Goal: Task Accomplishment & Management: Manage account settings

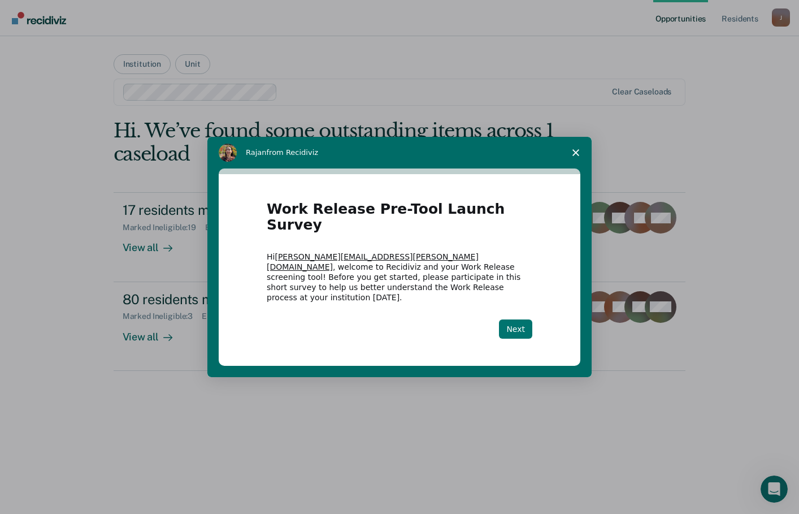
click at [522, 319] on button "Next" at bounding box center [515, 328] width 33 height 19
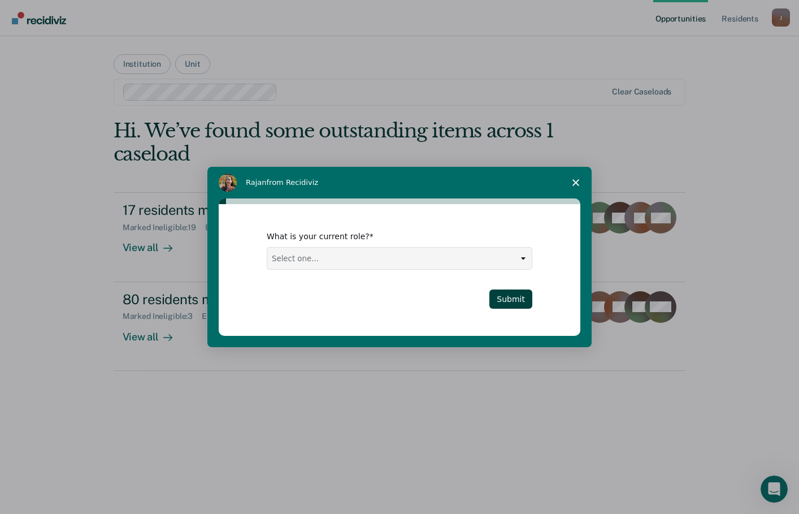
click at [516, 269] on div "Select one... Case Manager FUM Assistant [PERSON_NAME] [PERSON_NAME]" at bounding box center [400, 258] width 266 height 23
click at [515, 262] on select "Select one... Case Manager FUM Assistant [PERSON_NAME] [PERSON_NAME]" at bounding box center [399, 258] width 264 height 21
select select "Case Manager"
click at [267, 248] on select "Select one... Case Manager FUM Assistant [PERSON_NAME] [PERSON_NAME]" at bounding box center [399, 258] width 264 height 21
click at [518, 299] on button "Submit" at bounding box center [510, 298] width 43 height 19
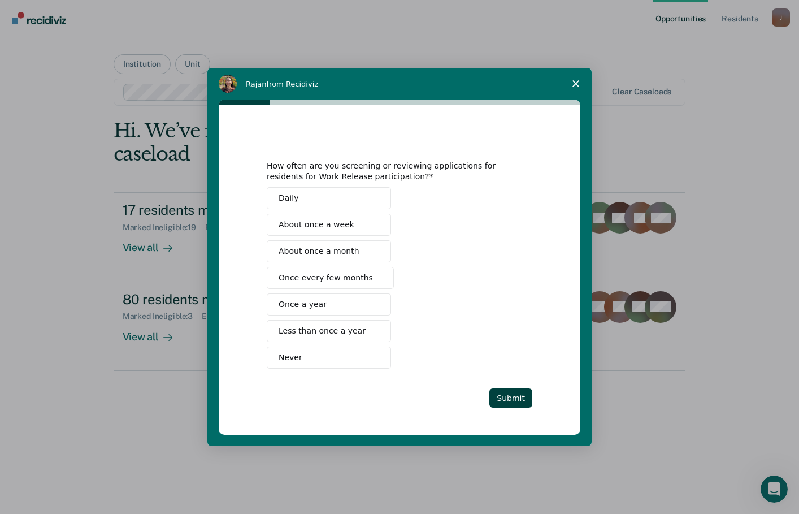
click at [321, 250] on span "About once a month" at bounding box center [319, 251] width 81 height 12
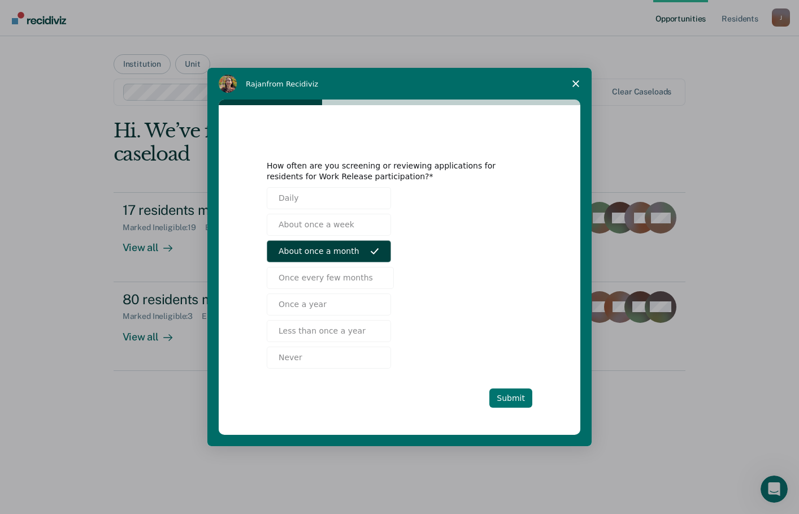
click at [518, 398] on button "Submit" at bounding box center [510, 397] width 43 height 19
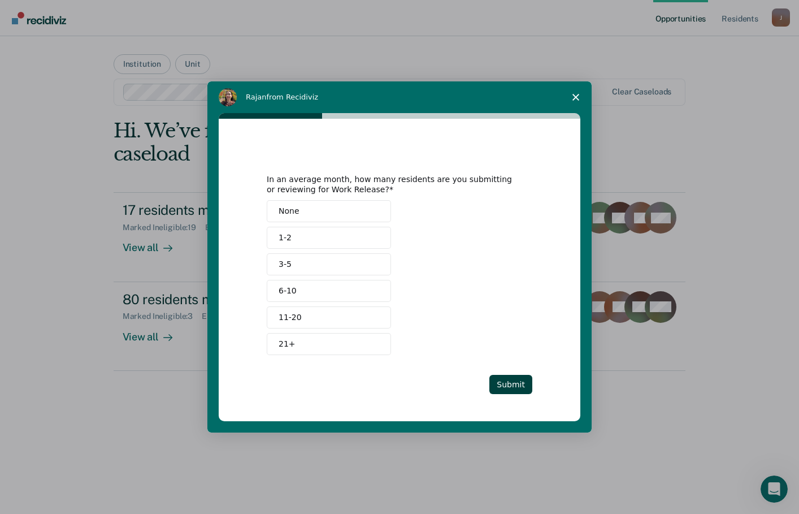
click at [294, 236] on button "1-2" at bounding box center [329, 238] width 124 height 22
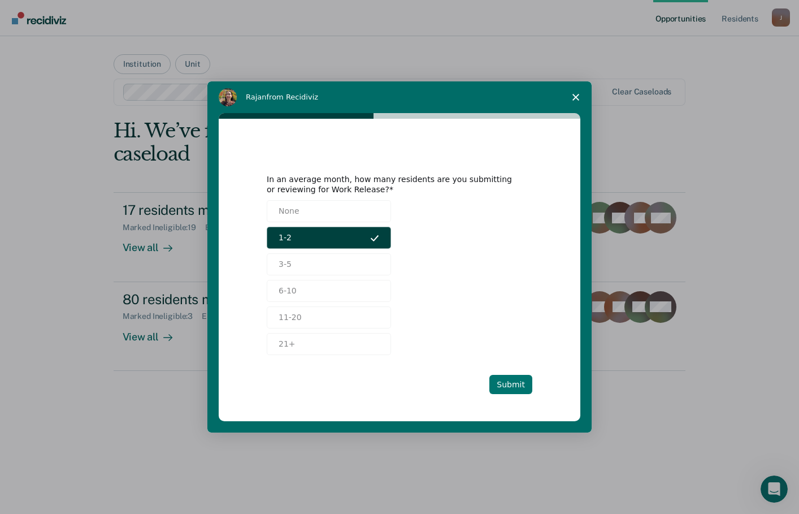
click at [507, 381] on button "Submit" at bounding box center [510, 384] width 43 height 19
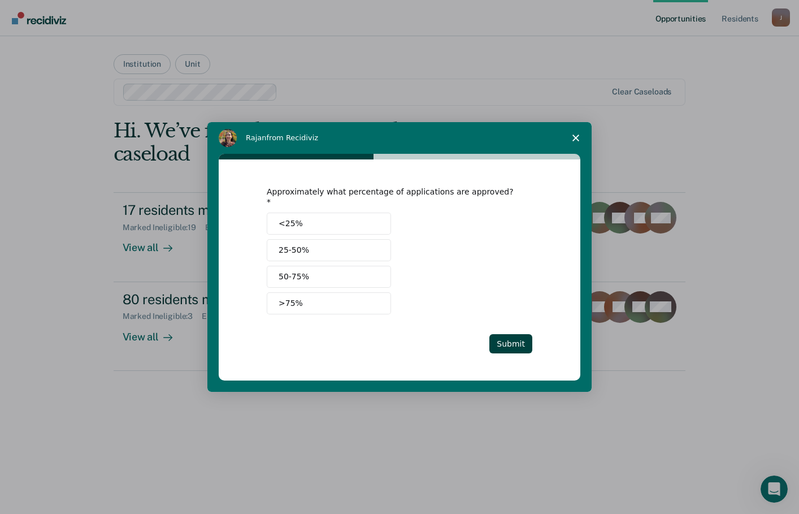
click at [303, 271] on span "50-75%" at bounding box center [294, 277] width 31 height 12
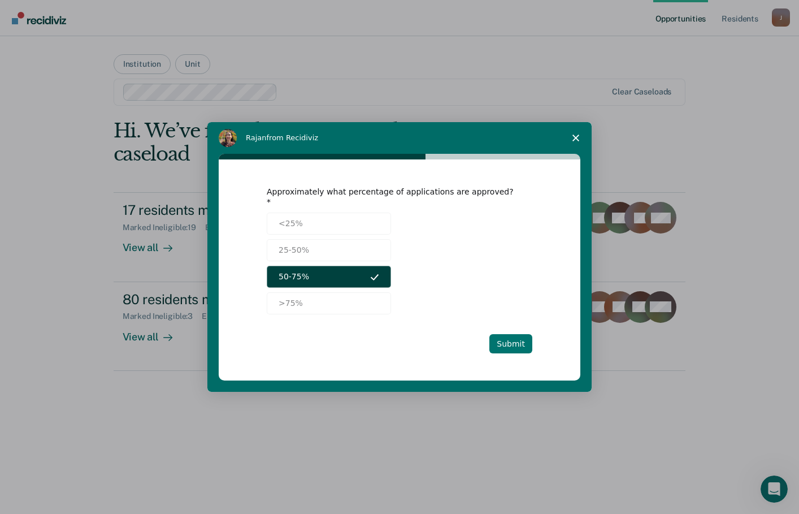
click at [502, 340] on button "Submit" at bounding box center [510, 343] width 43 height 19
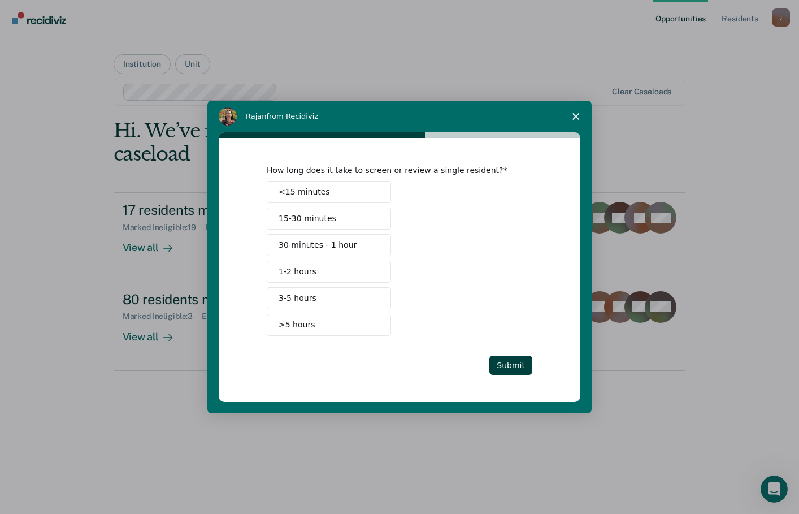
click at [292, 276] on span "1-2 hours" at bounding box center [298, 272] width 38 height 12
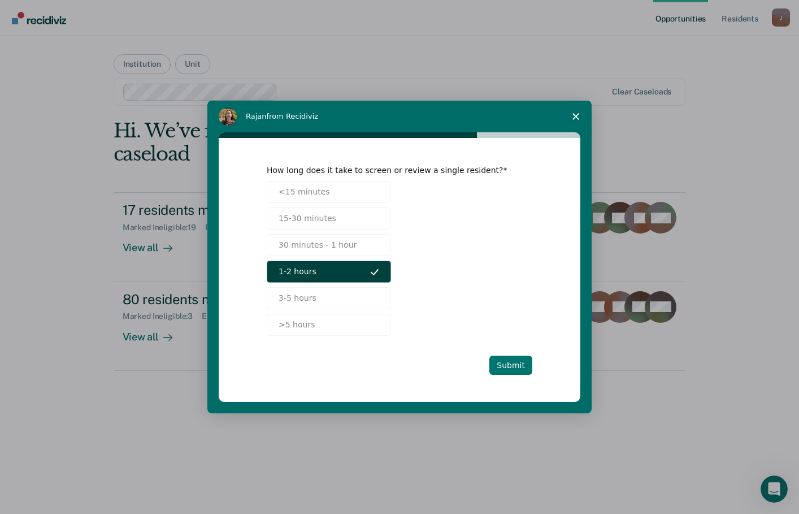
click at [510, 364] on button "Submit" at bounding box center [510, 364] width 43 height 19
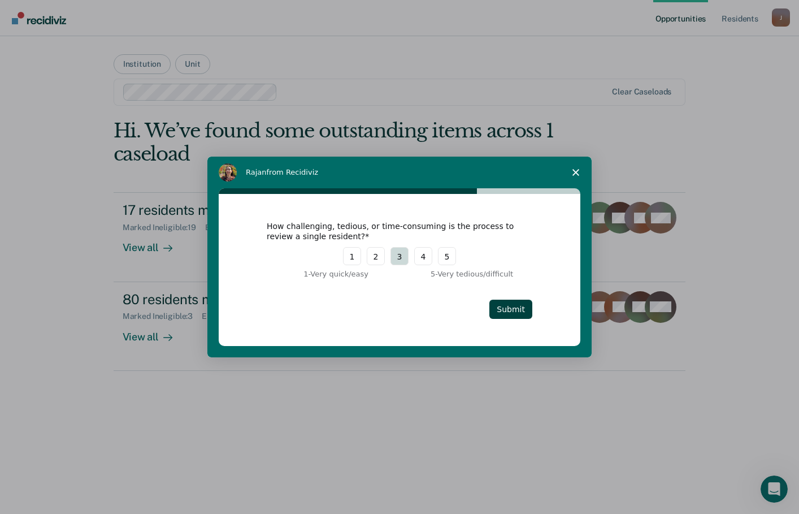
click at [407, 260] on button "3" at bounding box center [399, 256] width 18 height 18
click at [522, 307] on button "Submit" at bounding box center [510, 308] width 43 height 19
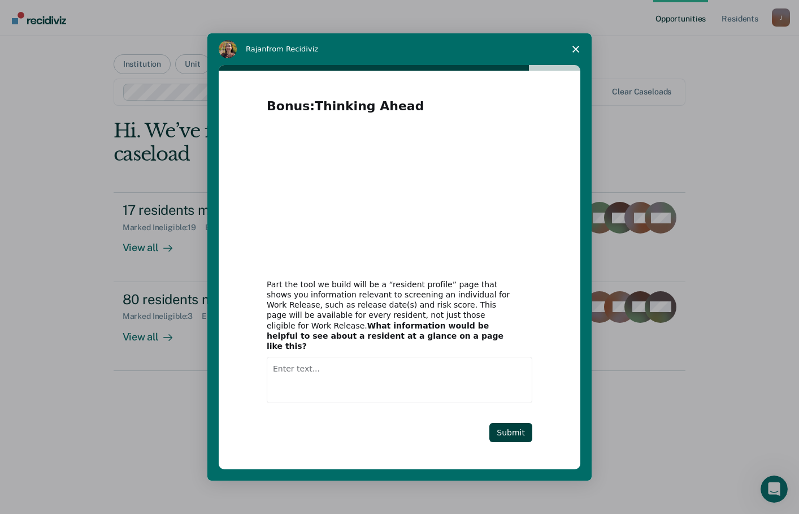
click at [386, 377] on textarea "Enter text..." at bounding box center [400, 380] width 266 height 46
click at [509, 433] on button "Submit" at bounding box center [510, 432] width 43 height 19
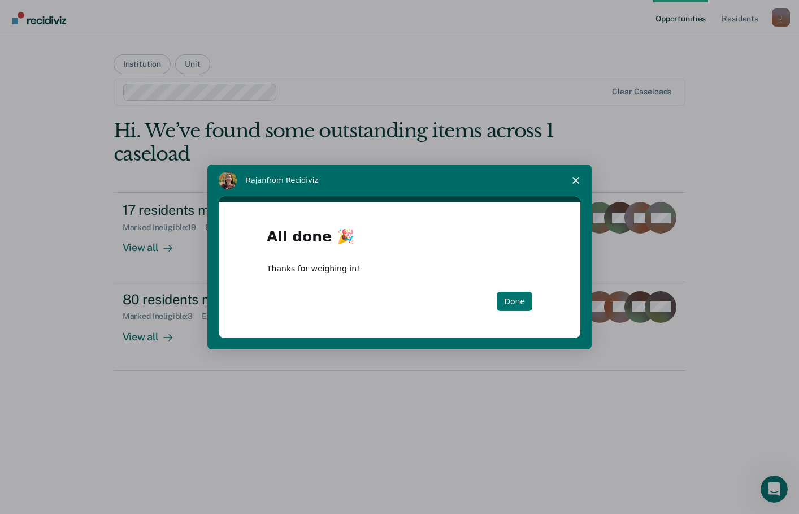
click at [515, 300] on button "Done" at bounding box center [515, 301] width 36 height 19
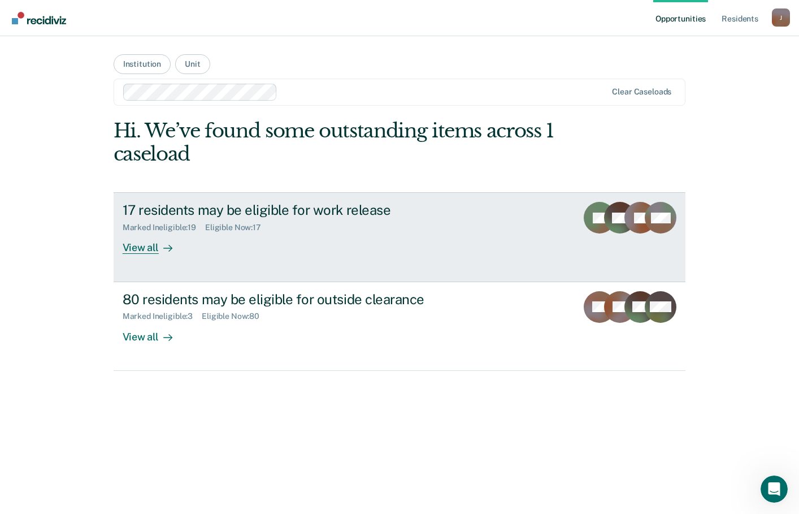
click at [150, 248] on div "View all" at bounding box center [154, 243] width 63 height 22
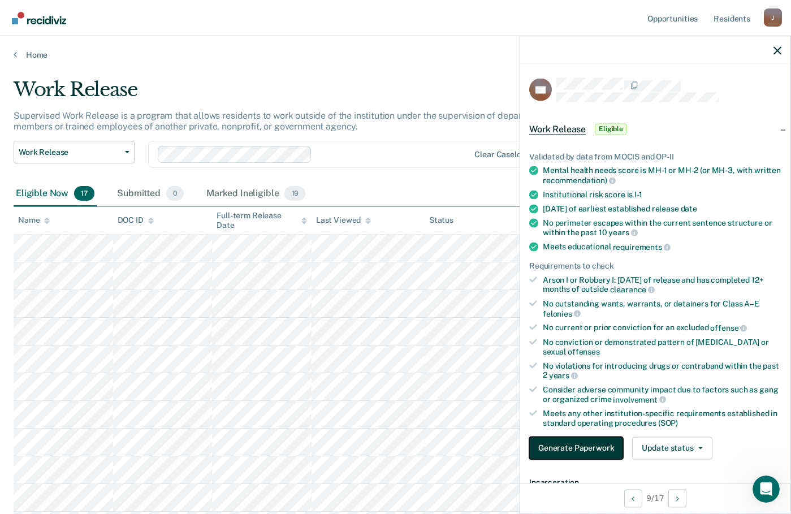
click at [578, 445] on button "Generate Paperwork" at bounding box center [576, 447] width 94 height 23
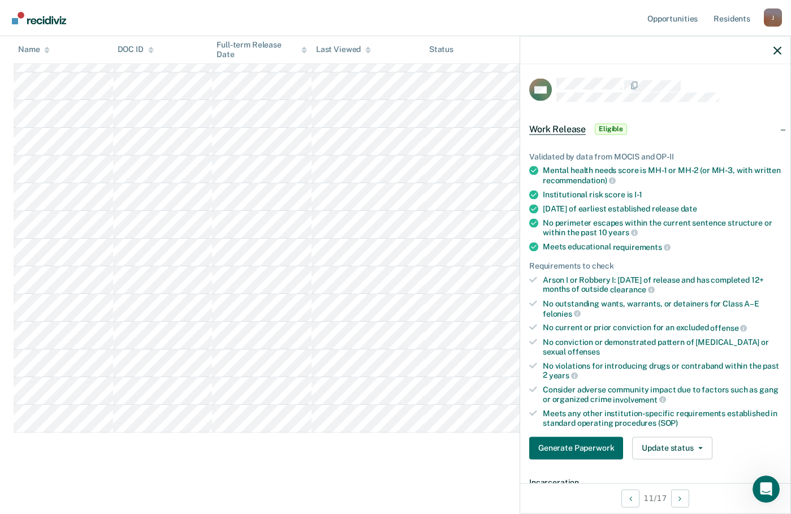
scroll to position [57, 0]
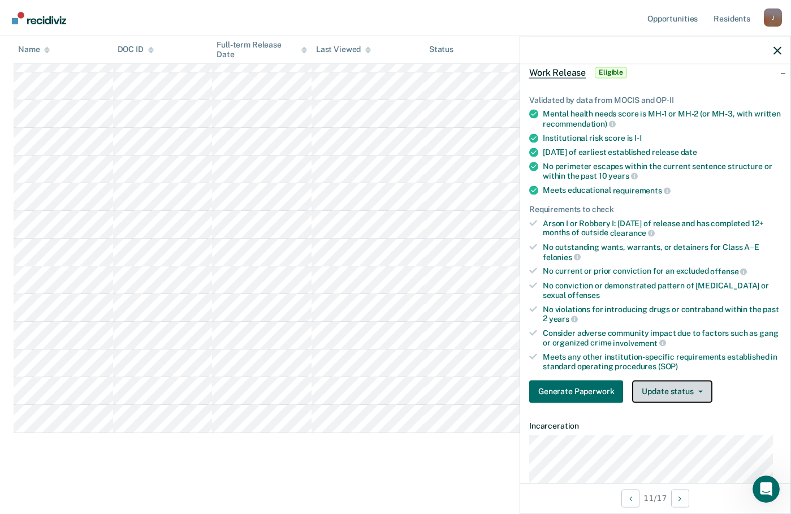
click at [688, 394] on button "Update status" at bounding box center [672, 391] width 80 height 23
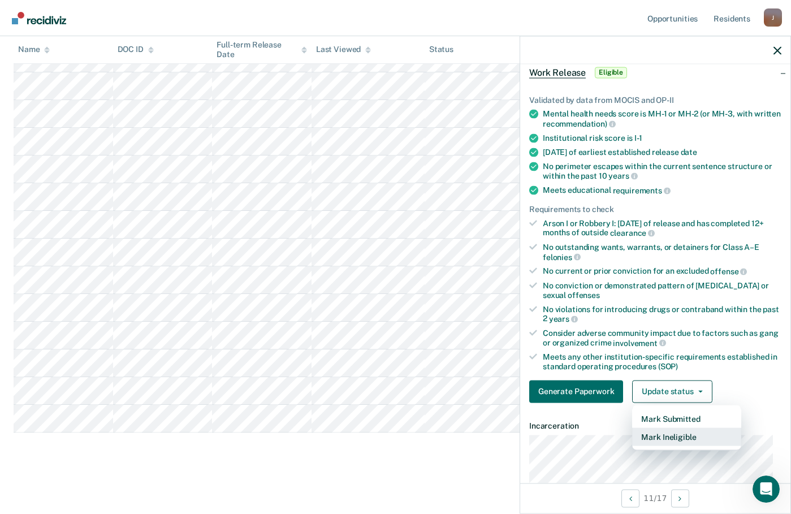
click at [679, 435] on button "Mark Ineligible" at bounding box center [686, 436] width 109 height 18
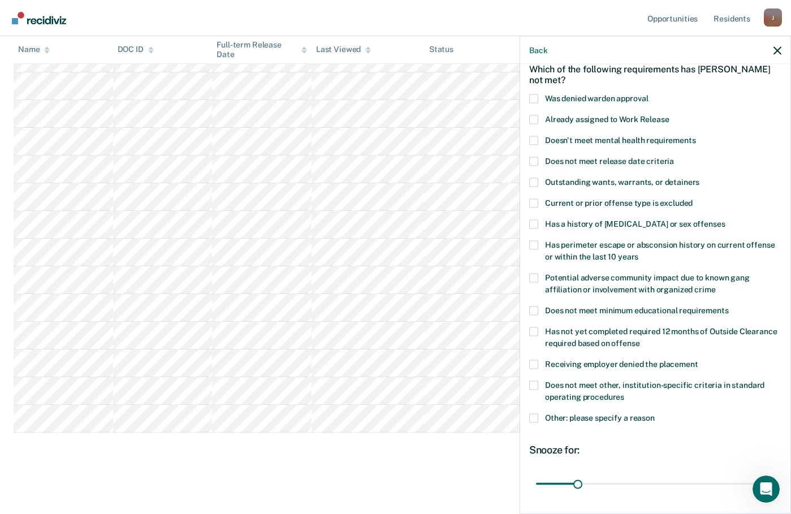
scroll to position [146, 0]
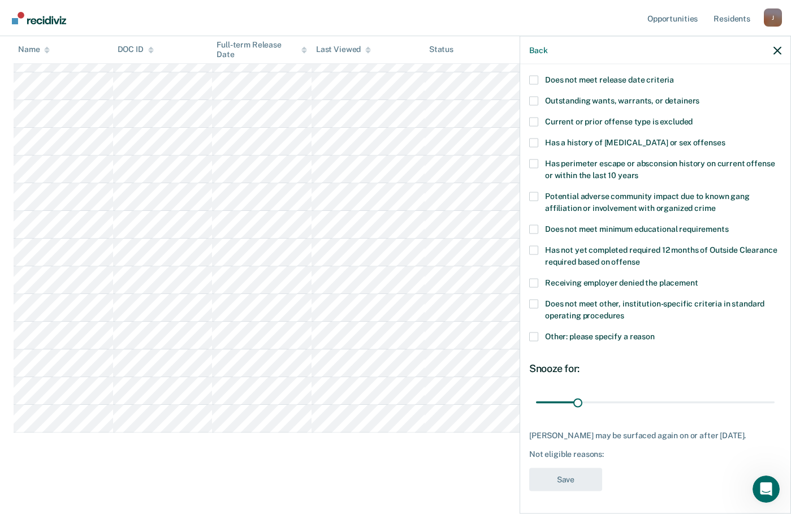
click at [534, 332] on span at bounding box center [533, 336] width 9 height 9
click at [654, 332] on input "Other: please specify a reason" at bounding box center [654, 332] width 0 height 0
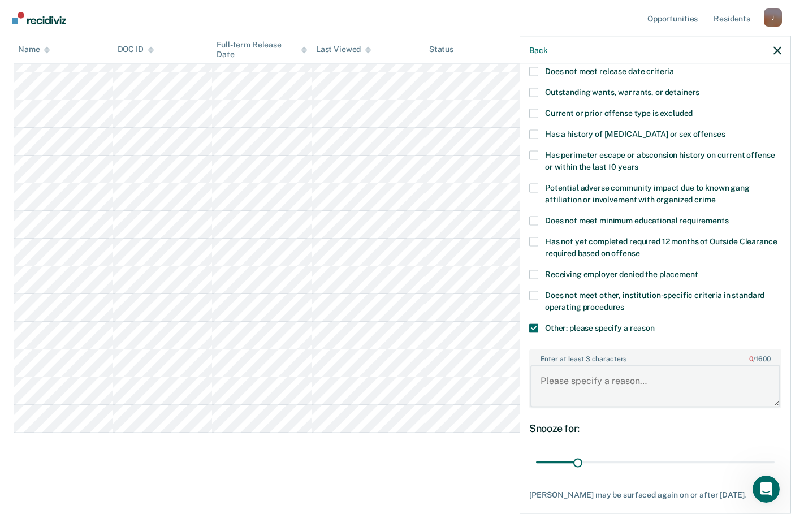
click at [588, 377] on textarea "Enter at least 3 characters 0 / 1600" at bounding box center [655, 386] width 250 height 42
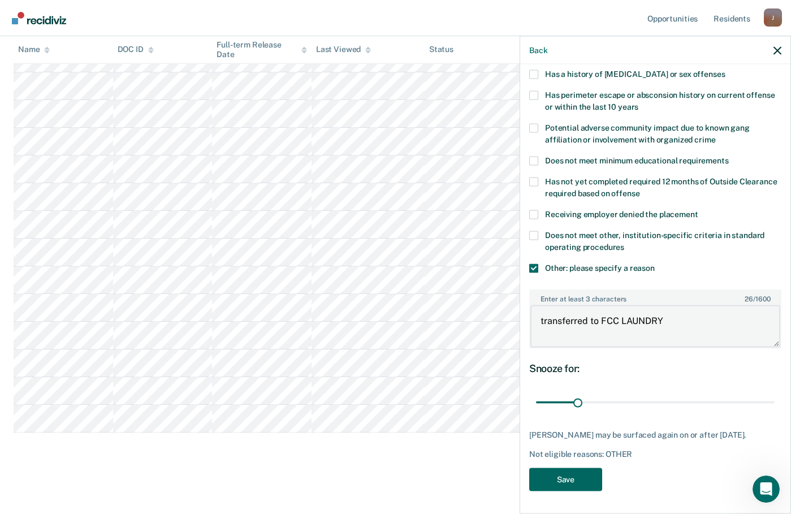
type textarea "transferred to FCC LAUNDRY"
click at [565, 479] on button "Save" at bounding box center [565, 478] width 73 height 23
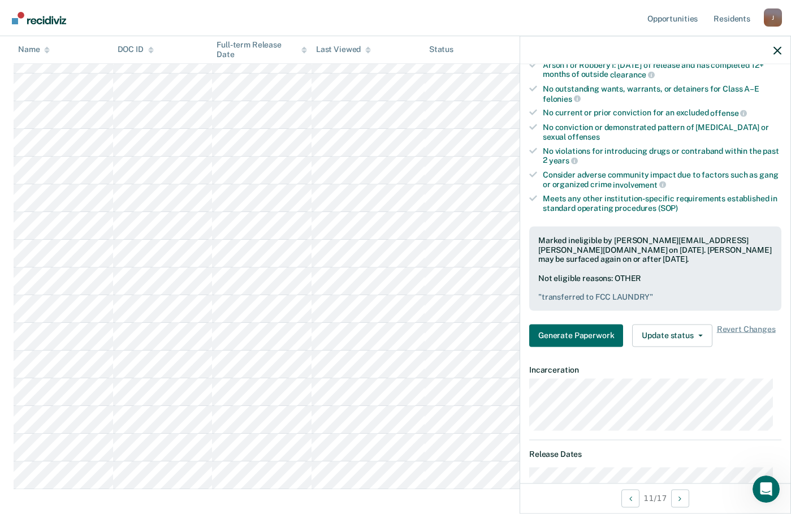
scroll to position [245, 0]
